Goal: Navigation & Orientation: Find specific page/section

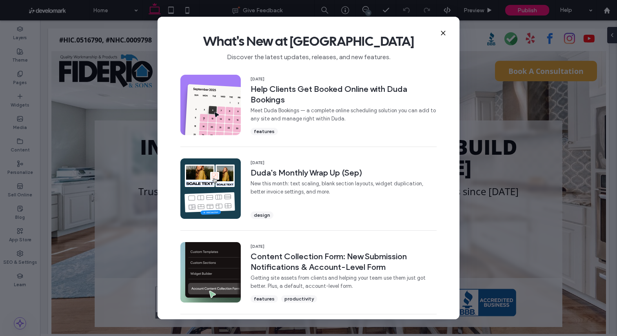
click at [444, 33] on icon at bounding box center [443, 33] width 7 height 7
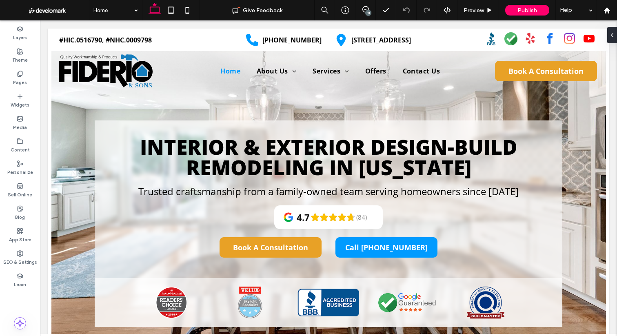
click at [21, 211] on div at bounding box center [308, 168] width 617 height 336
click at [20, 207] on div at bounding box center [308, 168] width 617 height 336
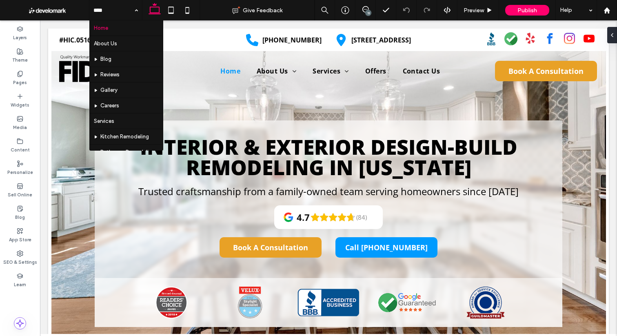
click at [21, 206] on div at bounding box center [308, 168] width 617 height 336
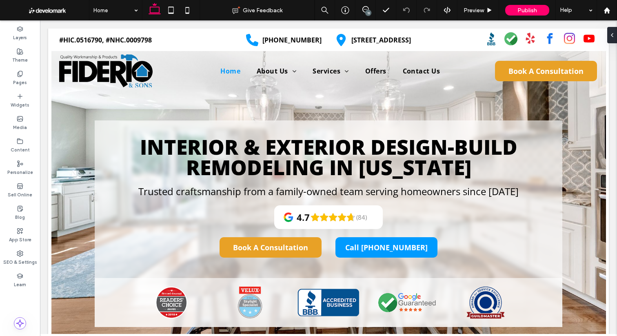
click at [23, 209] on div at bounding box center [308, 168] width 617 height 336
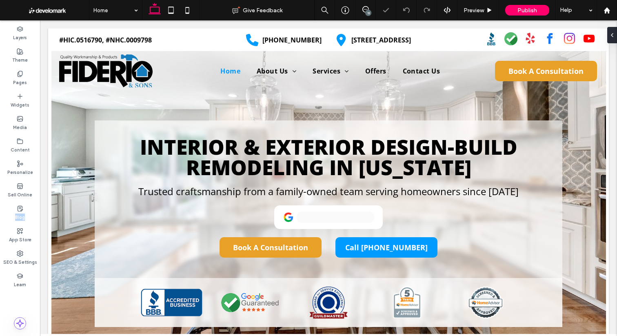
click at [23, 209] on icon at bounding box center [20, 208] width 7 height 7
